Goal: Task Accomplishment & Management: Manage account settings

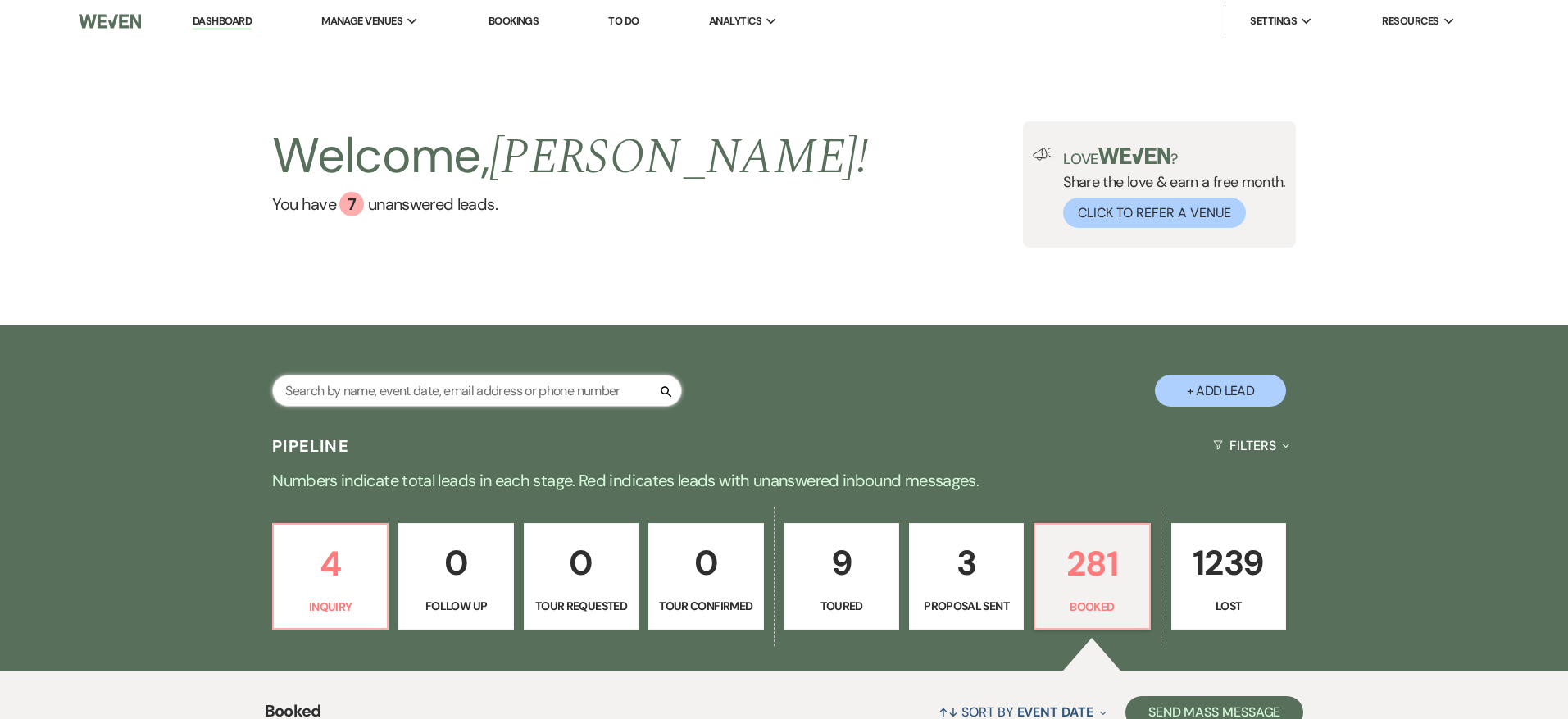
click at [393, 399] on input "text" at bounding box center [477, 390] width 410 height 32
type input "[PERSON_NAME]"
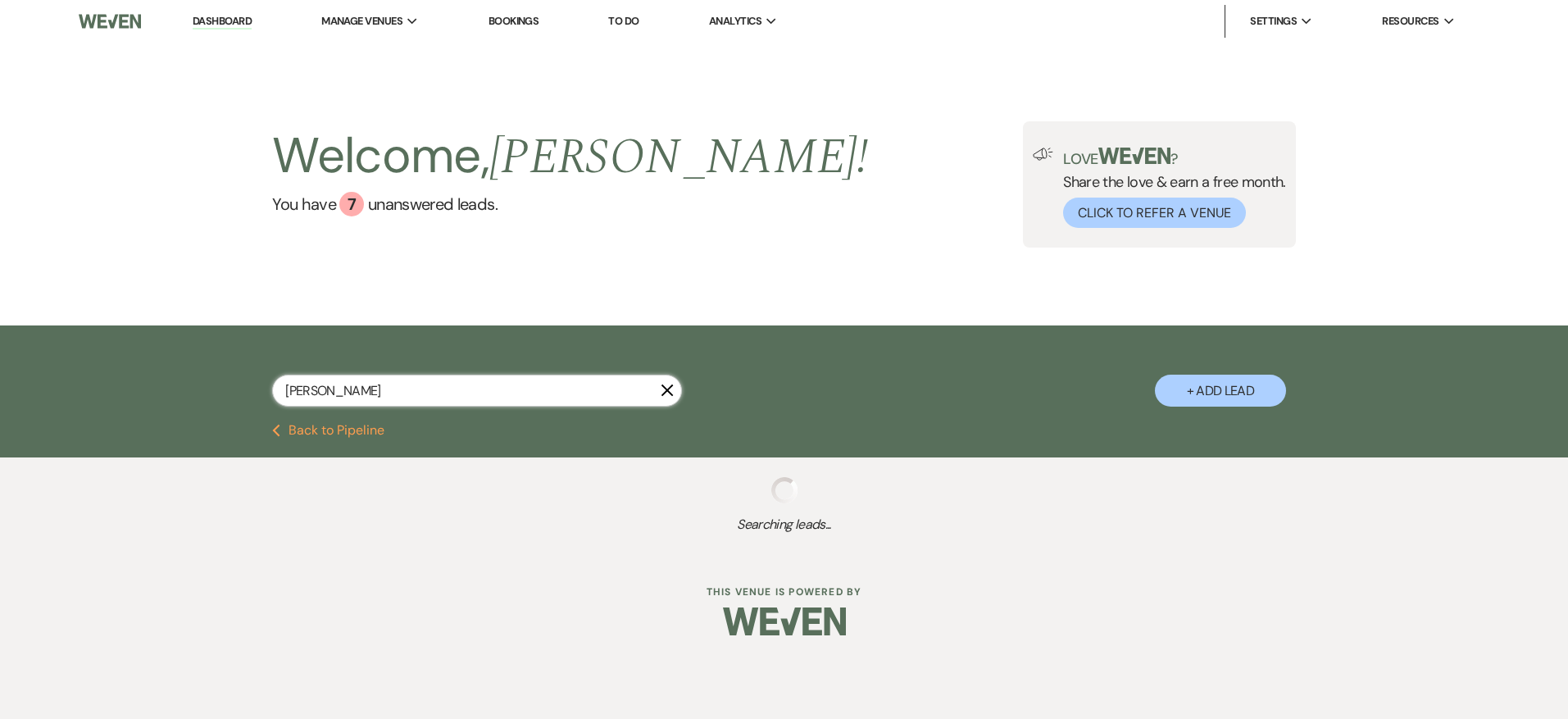
select select "8"
select select "11"
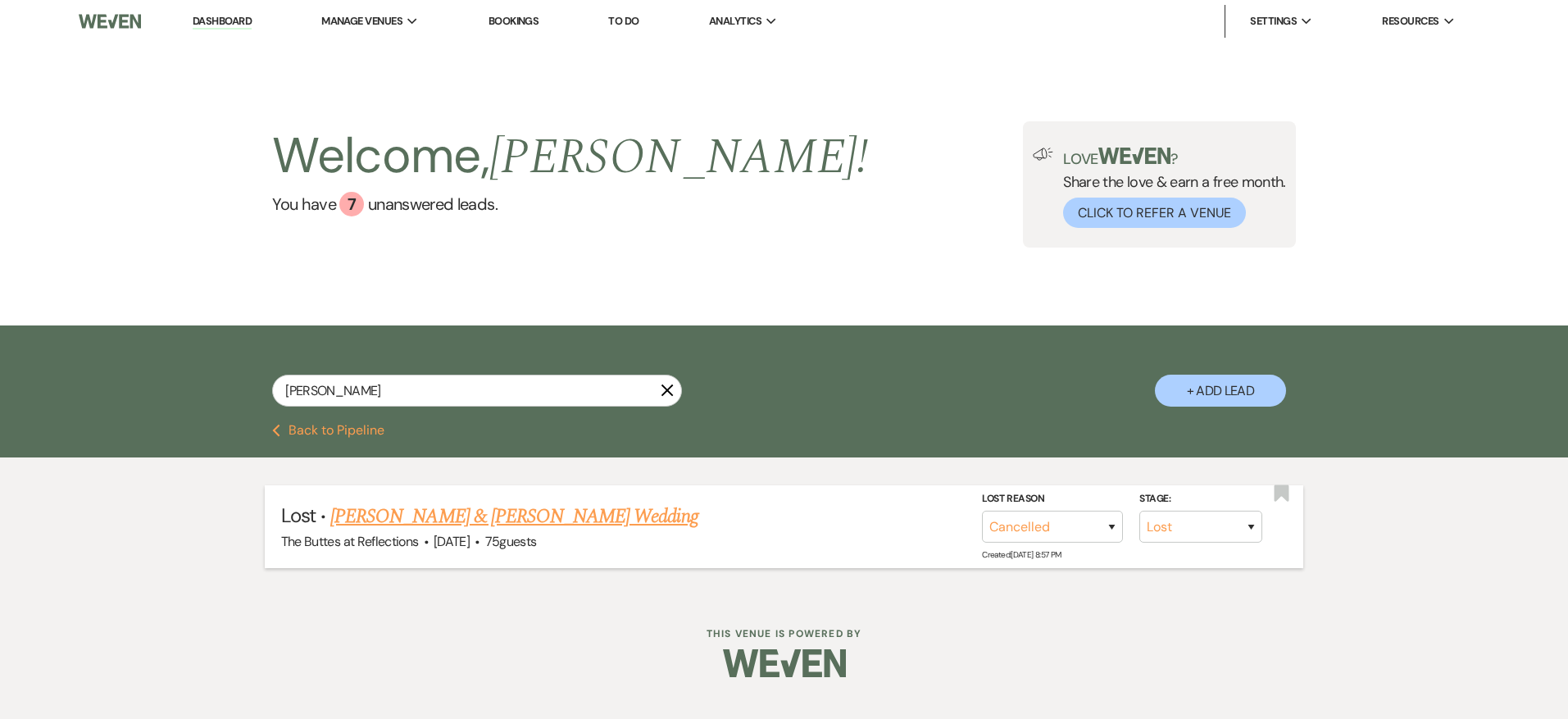
click at [463, 508] on link "[PERSON_NAME] & [PERSON_NAME] Wedding" at bounding box center [514, 516] width 367 height 30
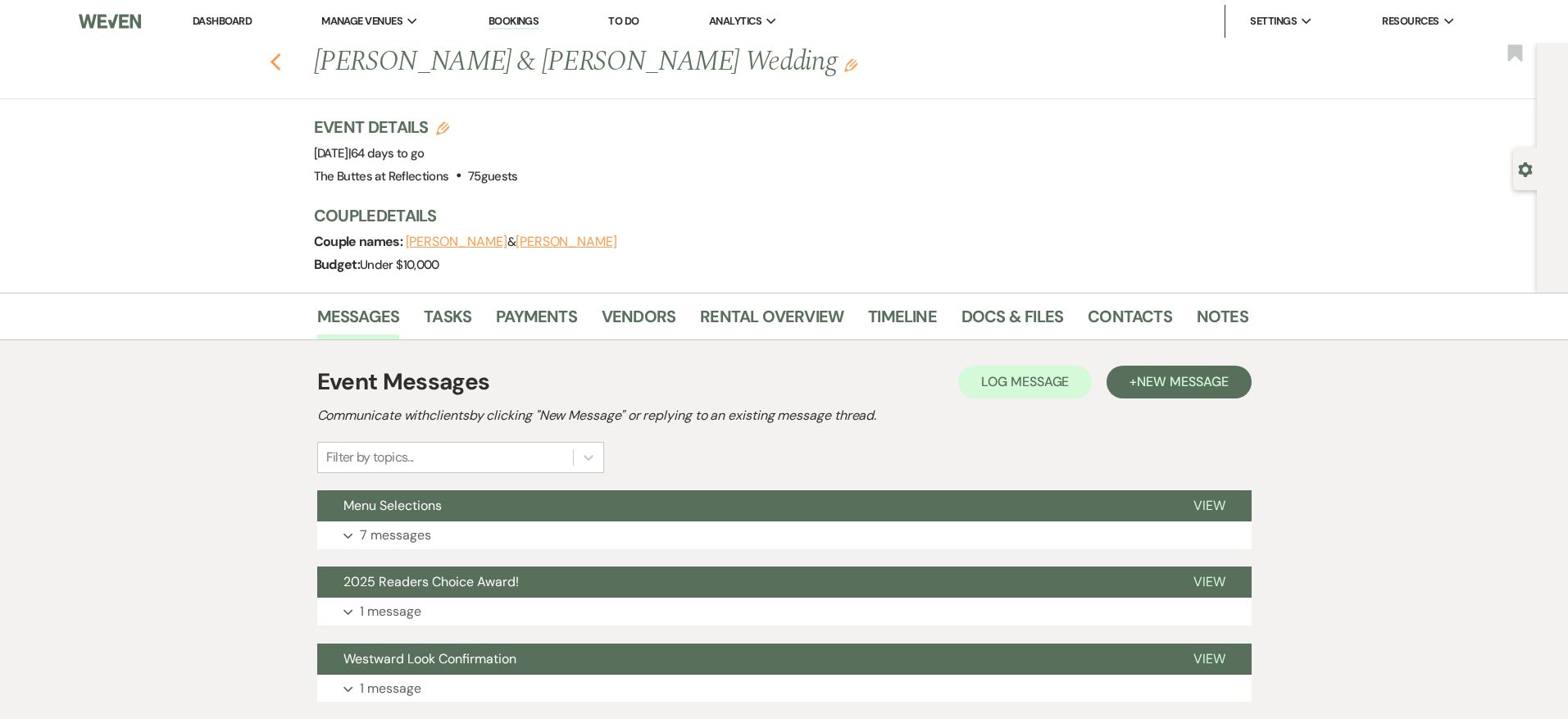
click at [275, 62] on icon "Previous" at bounding box center [276, 63] width 13 height 20
select select "8"
select select "11"
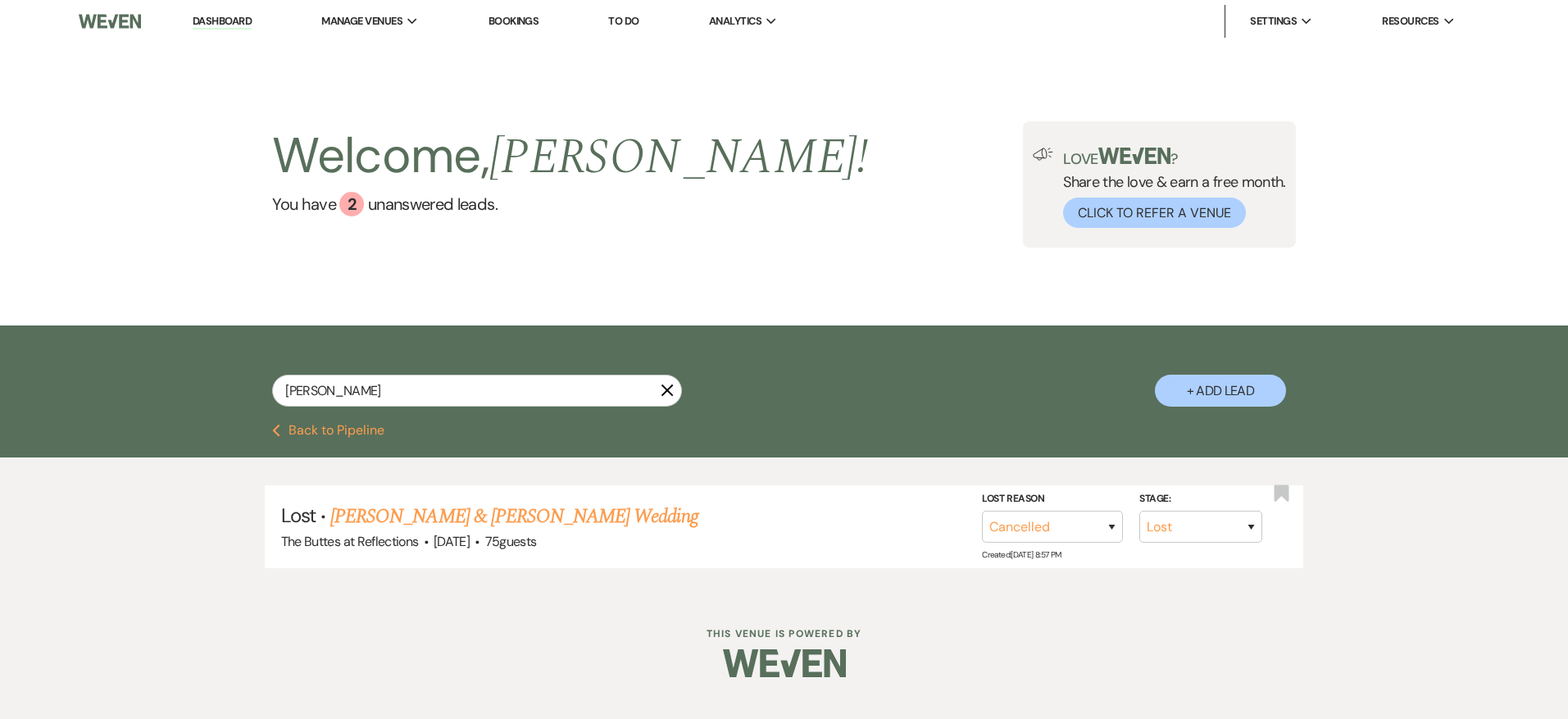
click at [347, 428] on button "Previous Back to Pipeline" at bounding box center [328, 430] width 112 height 13
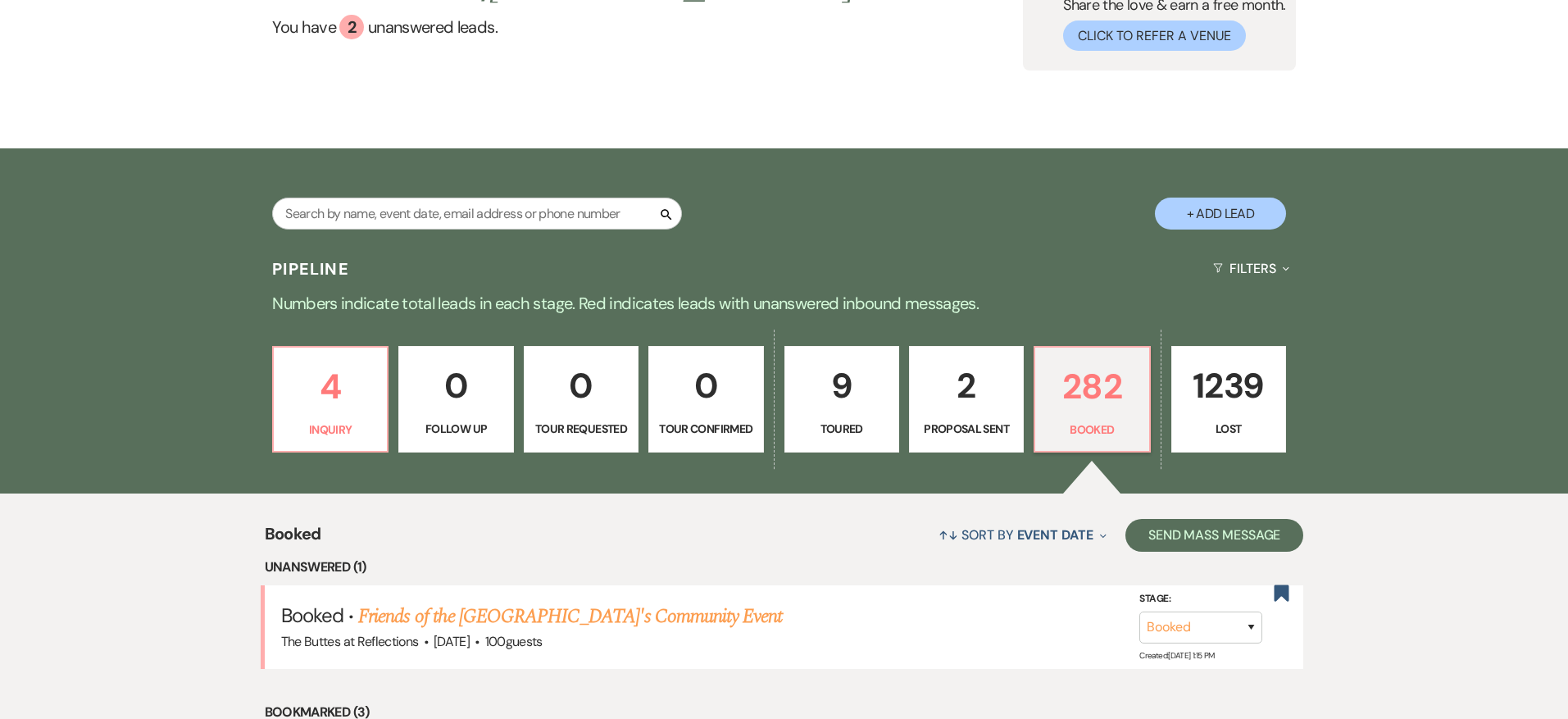
scroll to position [368, 0]
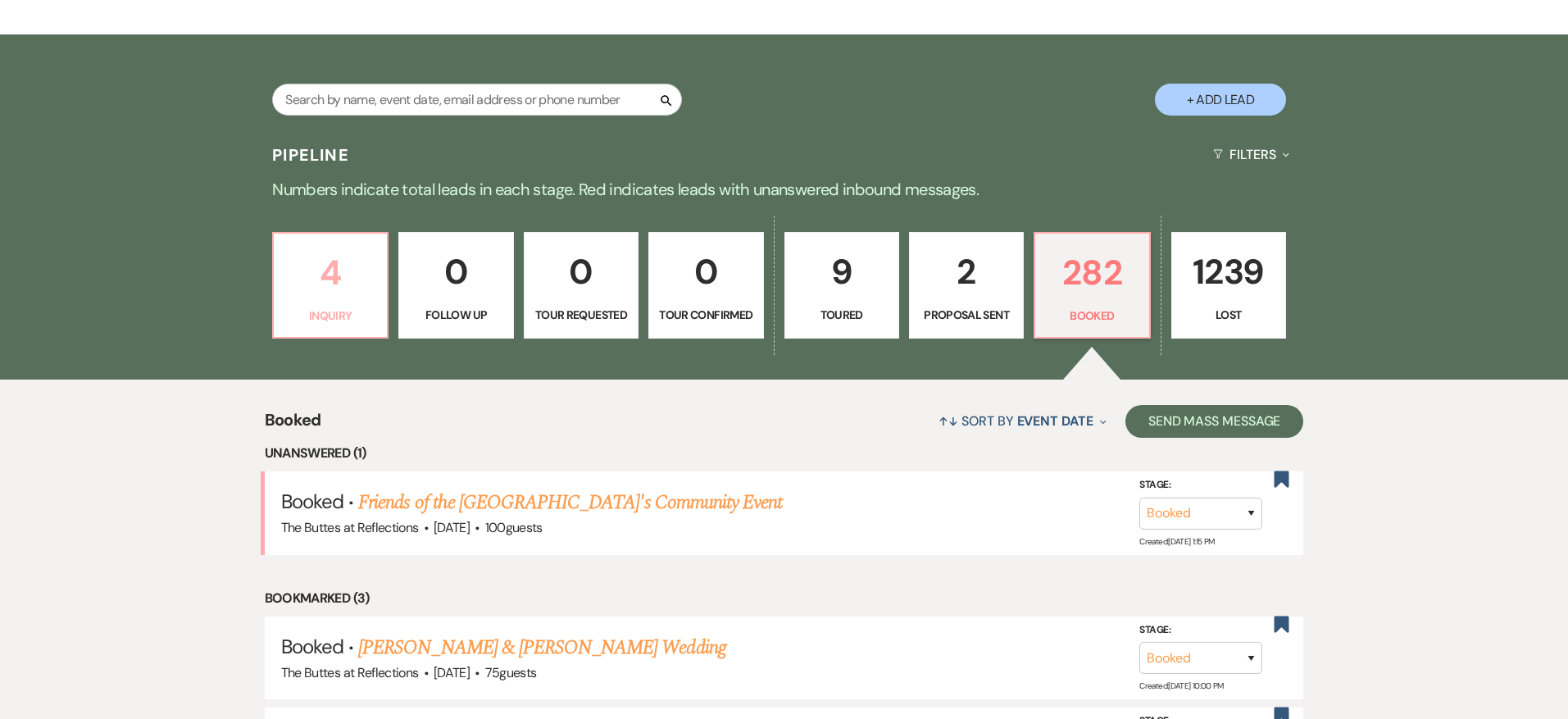
click at [352, 288] on p "4" at bounding box center [330, 272] width 93 height 55
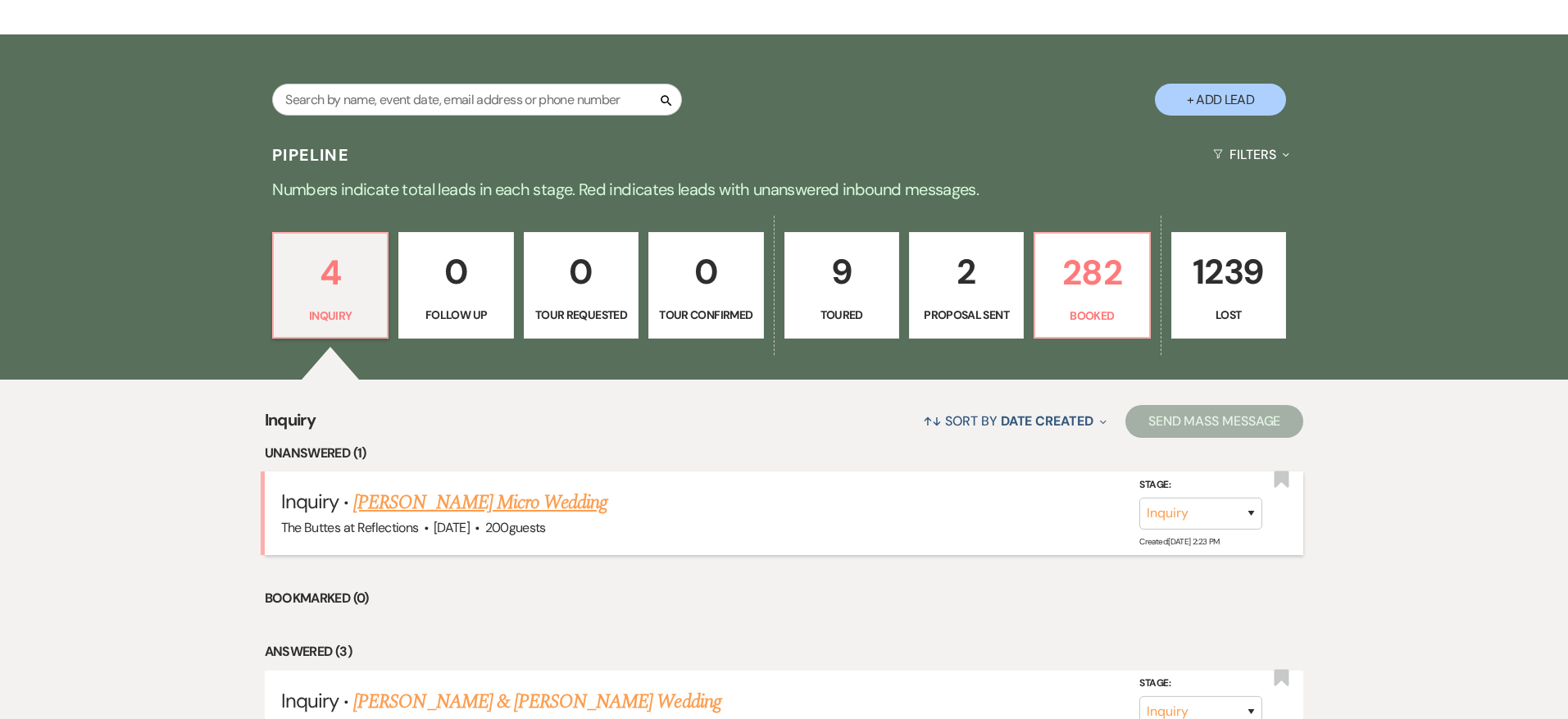
click at [526, 504] on link "Sudhir H Brahmbhatt's Micro Wedding" at bounding box center [480, 501] width 254 height 30
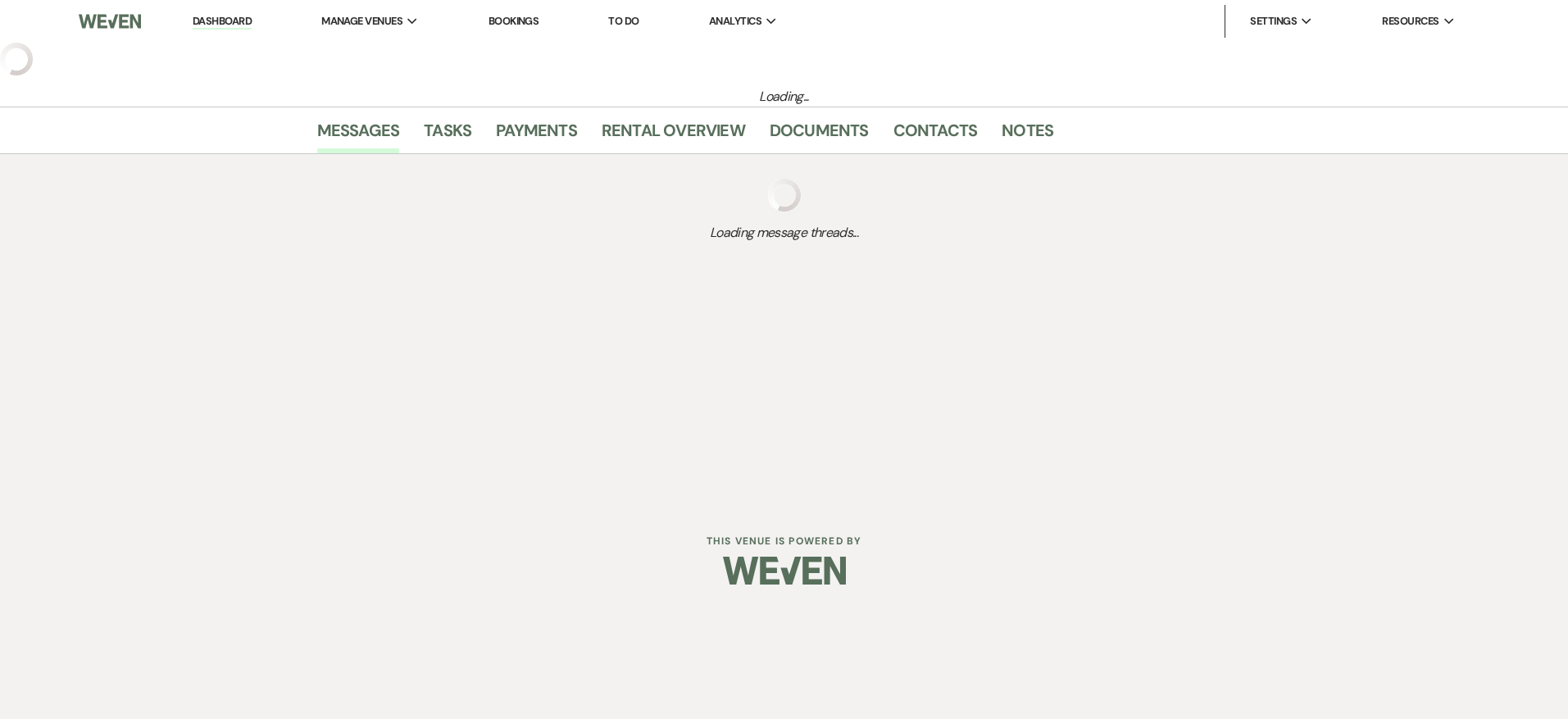
select select "5"
select select "16"
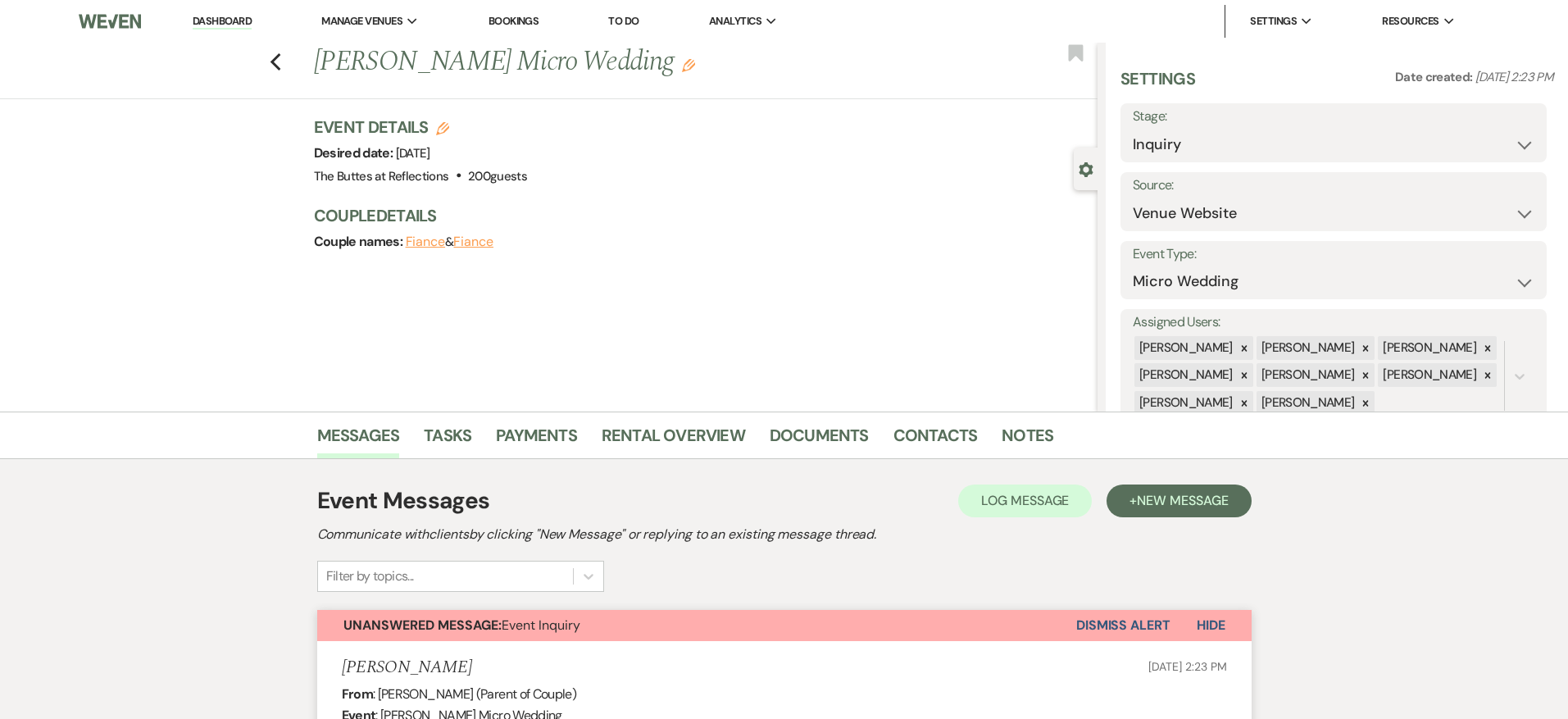
click at [227, 14] on link "Dashboard" at bounding box center [222, 21] width 59 height 15
